Goal: Task Accomplishment & Management: Complete application form

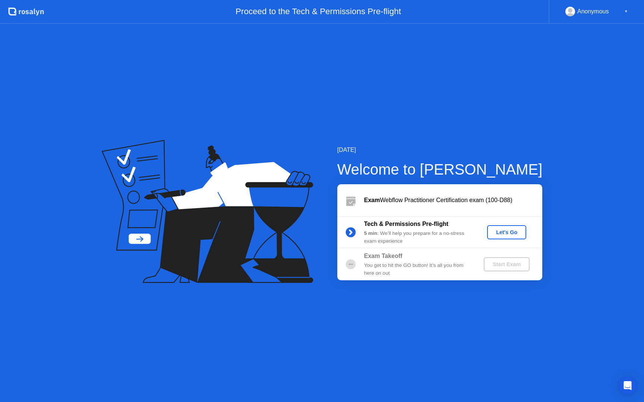
click at [500, 232] on div "Let's Go" at bounding box center [506, 232] width 33 height 6
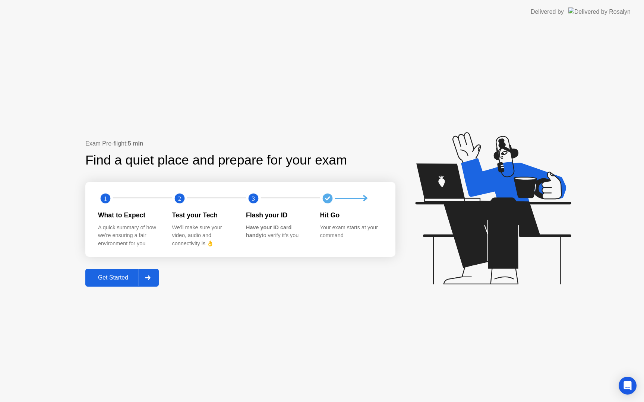
click at [121, 278] on div "Get Started" at bounding box center [113, 278] width 51 height 7
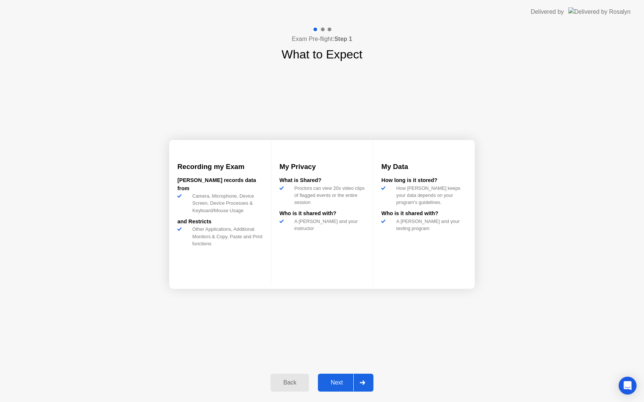
click at [345, 386] on div "Next" at bounding box center [336, 383] width 33 height 7
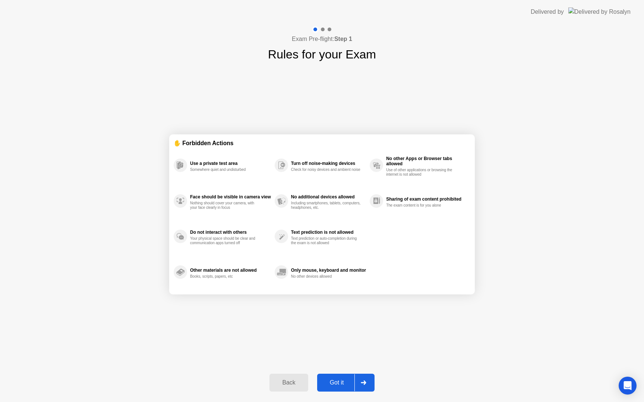
click at [340, 382] on div "Got it" at bounding box center [336, 383] width 35 height 7
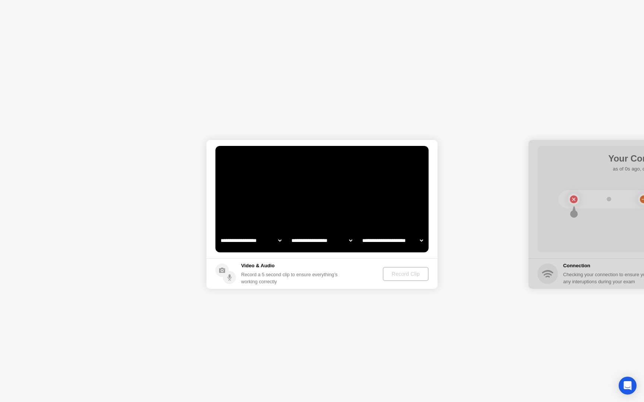
select select "**********"
select select "*******"
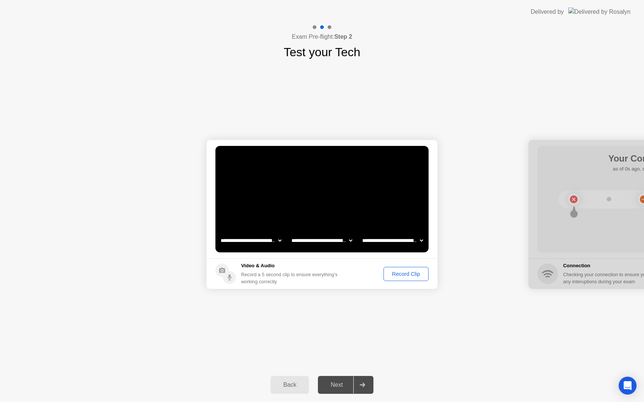
click at [392, 276] on div "Record Clip" at bounding box center [406, 274] width 40 height 6
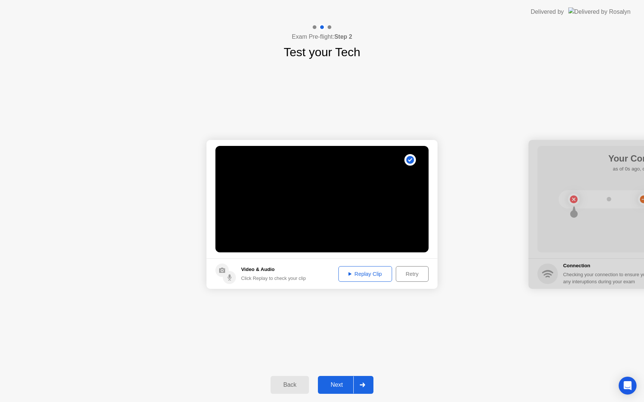
click at [342, 380] on button "Next" at bounding box center [345, 385] width 55 height 18
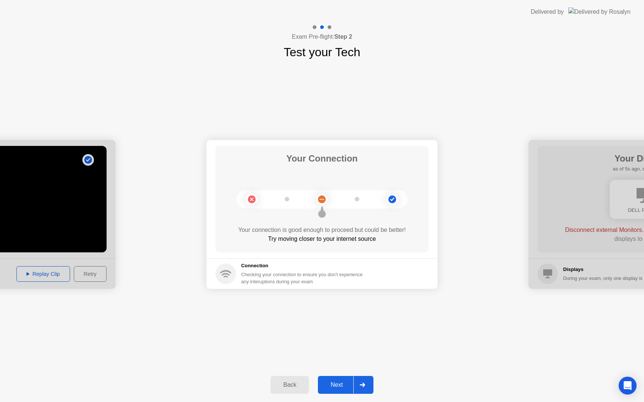
click at [340, 387] on div "Next" at bounding box center [336, 385] width 33 height 7
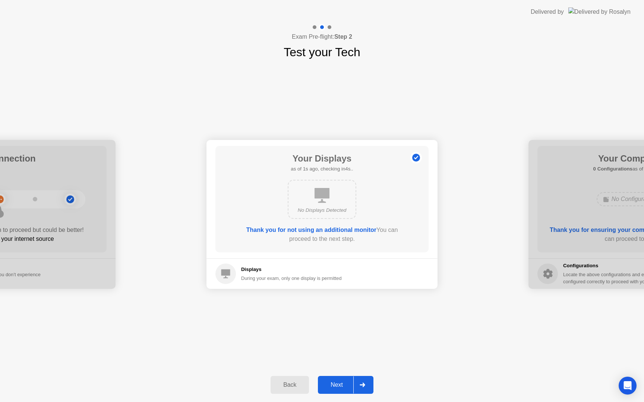
click at [341, 383] on div "Next" at bounding box center [336, 385] width 33 height 7
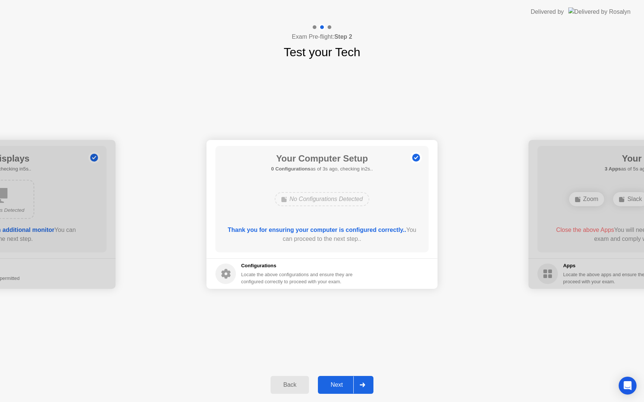
click at [337, 378] on button "Next" at bounding box center [345, 385] width 55 height 18
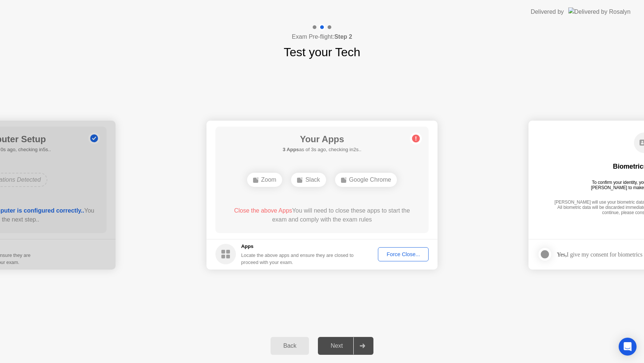
click at [404, 254] on div "Force Close..." at bounding box center [402, 254] width 45 height 6
click at [400, 253] on div "Force Close..." at bounding box center [402, 254] width 45 height 6
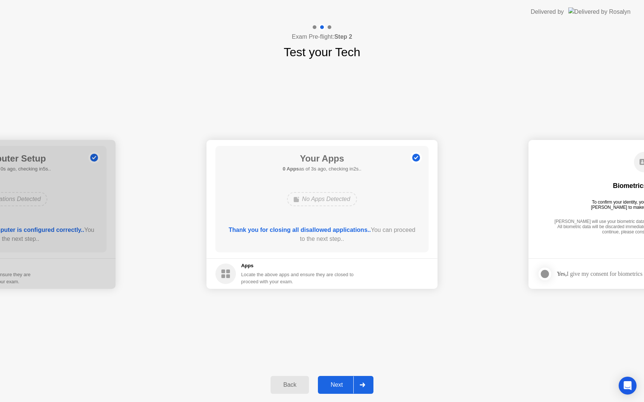
click at [338, 380] on button "Next" at bounding box center [345, 385] width 55 height 18
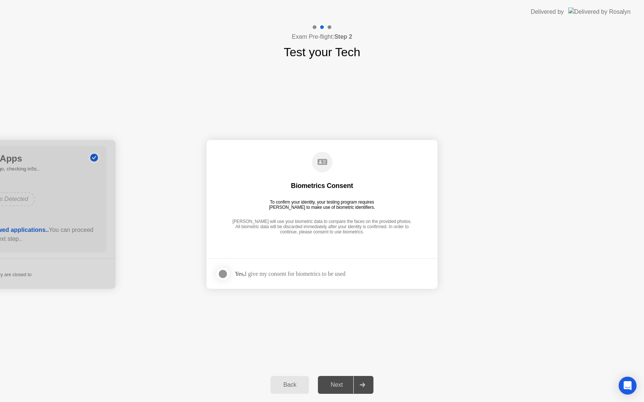
click at [274, 275] on div "Yes, I give my consent for biometrics to be used" at bounding box center [290, 273] width 111 height 7
click at [223, 273] on div at bounding box center [222, 274] width 9 height 9
click at [335, 388] on div "Next" at bounding box center [336, 385] width 33 height 7
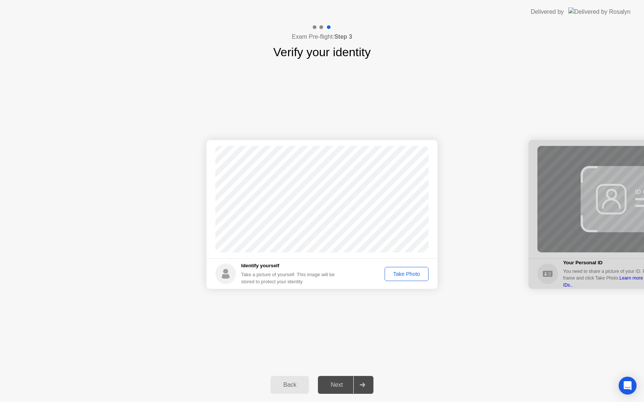
click at [408, 273] on div "Take Photo" at bounding box center [406, 274] width 39 height 6
click at [337, 387] on div "Next" at bounding box center [336, 385] width 33 height 7
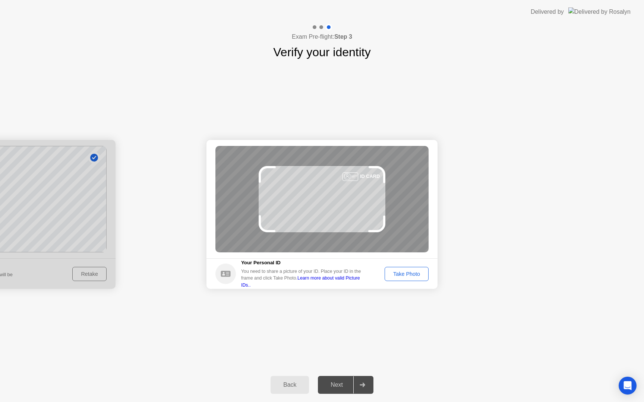
click at [404, 276] on div "Take Photo" at bounding box center [406, 274] width 39 height 6
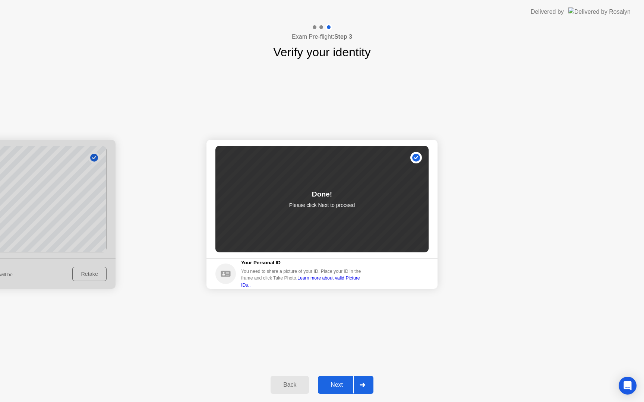
click at [340, 383] on div "Next" at bounding box center [336, 385] width 33 height 7
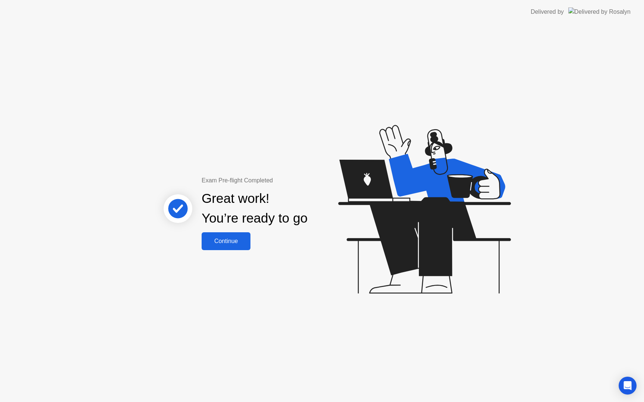
click at [244, 240] on div "Continue" at bounding box center [226, 241] width 44 height 7
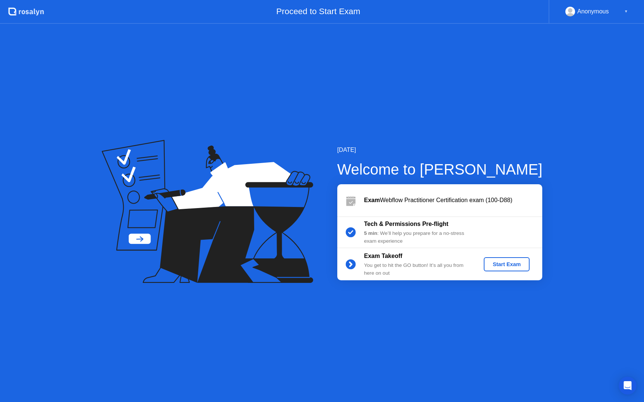
click at [505, 262] on div "Start Exam" at bounding box center [506, 264] width 40 height 6
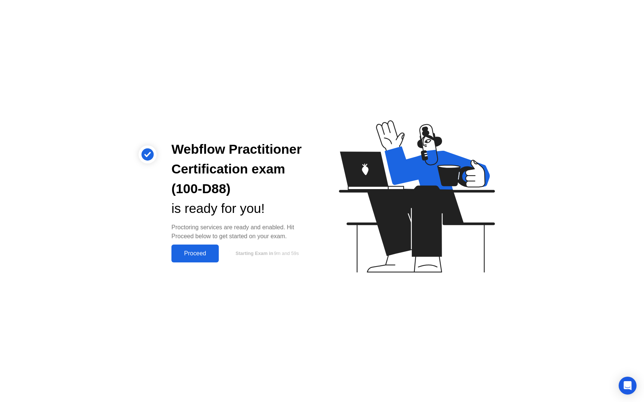
click at [204, 250] on div "Proceed" at bounding box center [195, 253] width 43 height 7
